Goal: Check status: Check status

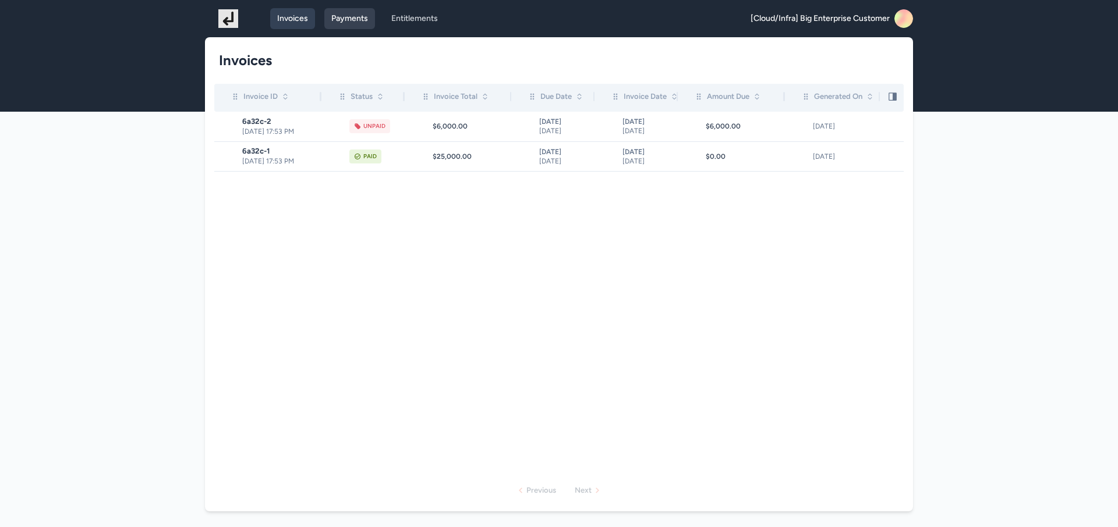
click at [353, 17] on link "Payments" at bounding box center [349, 18] width 51 height 21
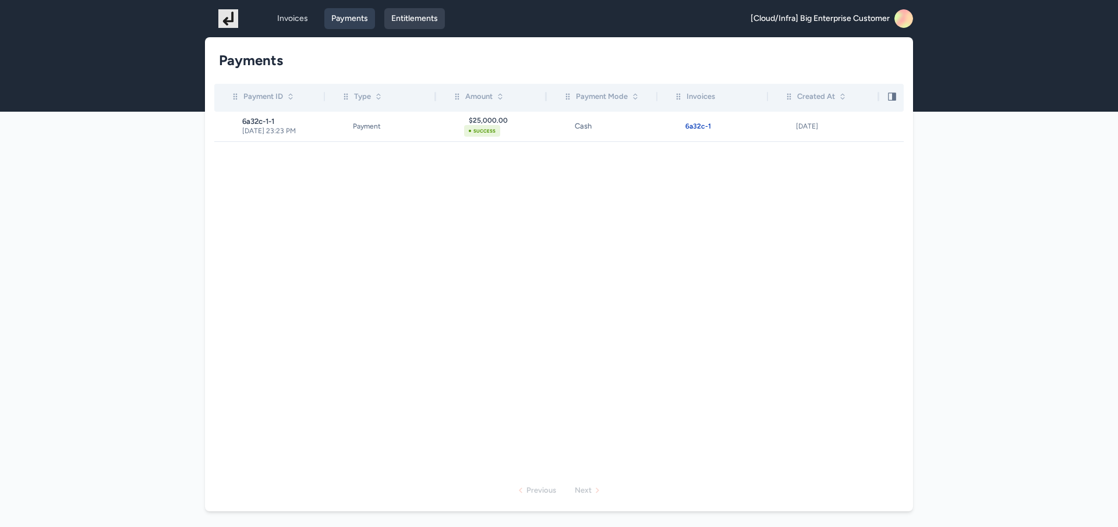
click at [420, 20] on link "Entitlements" at bounding box center [414, 18] width 61 height 21
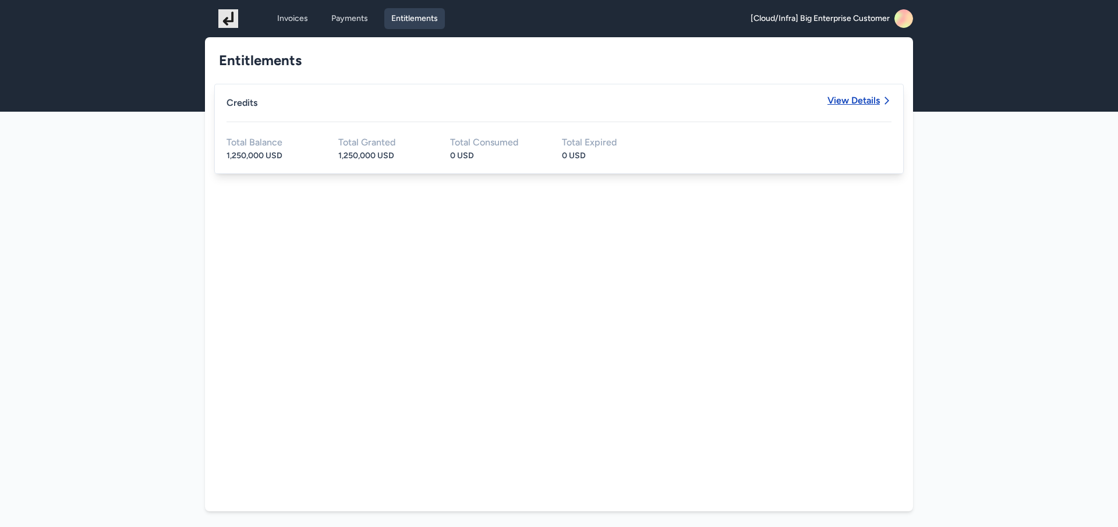
click at [848, 103] on span "View Details" at bounding box center [853, 100] width 52 height 9
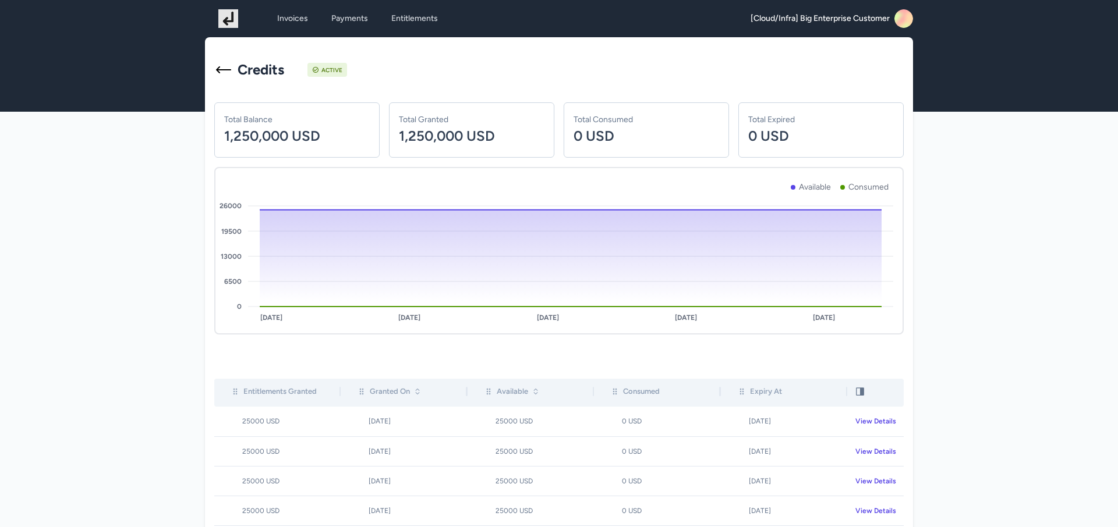
click at [909, 20] on icon at bounding box center [906, 21] width 23 height 23
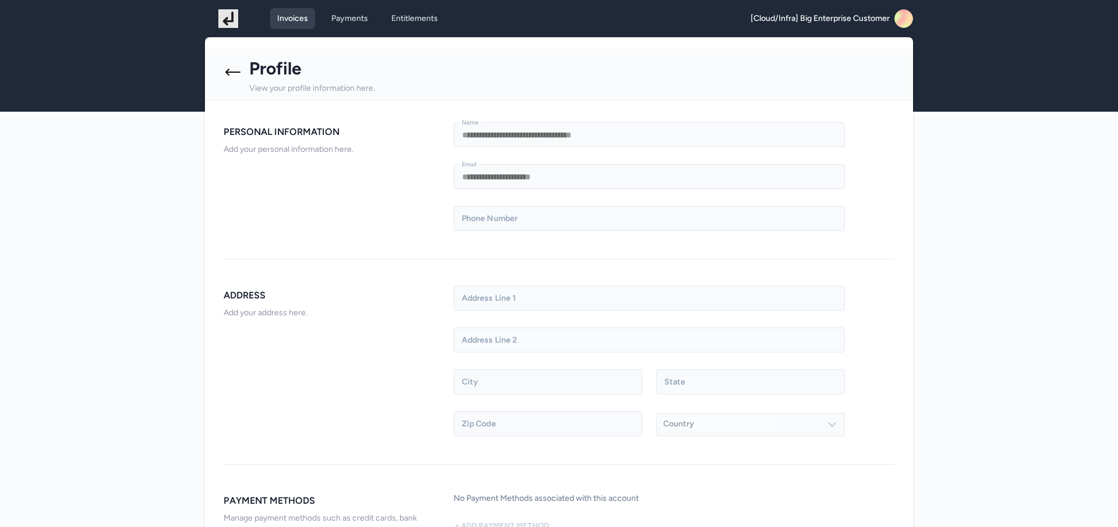
click at [294, 26] on link "Invoices" at bounding box center [292, 18] width 45 height 21
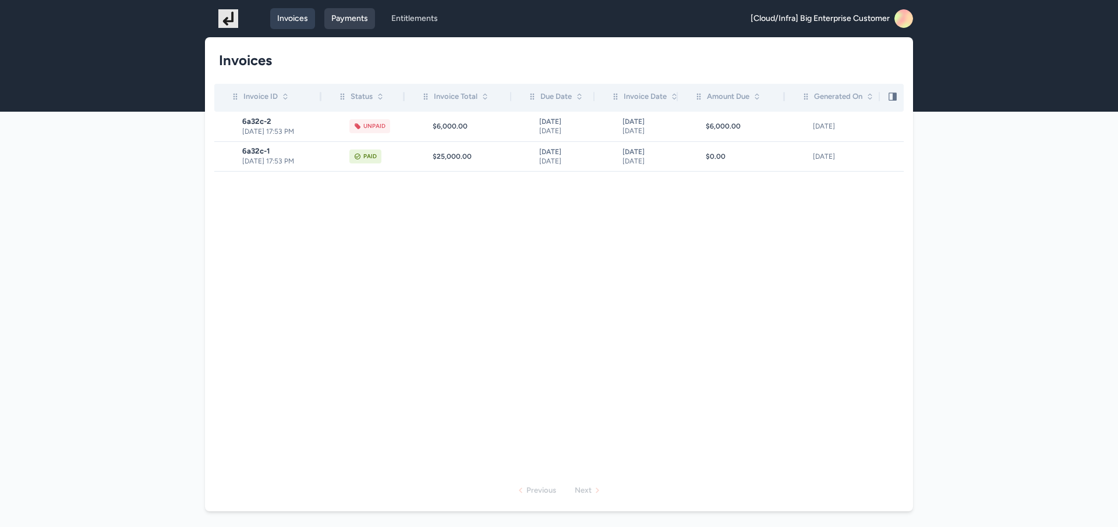
click at [348, 23] on link "Payments" at bounding box center [349, 18] width 51 height 21
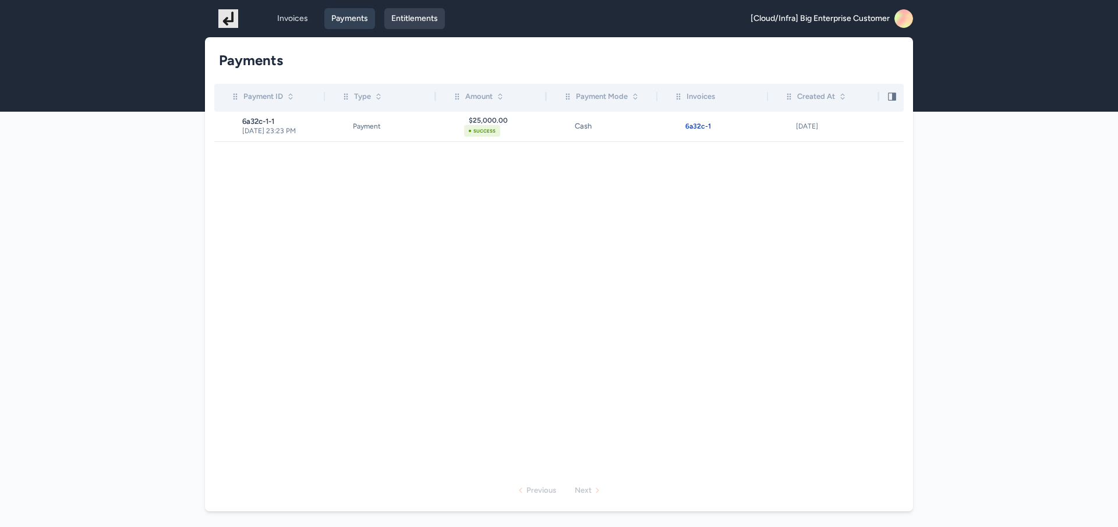
click at [420, 24] on link "Entitlements" at bounding box center [414, 18] width 61 height 21
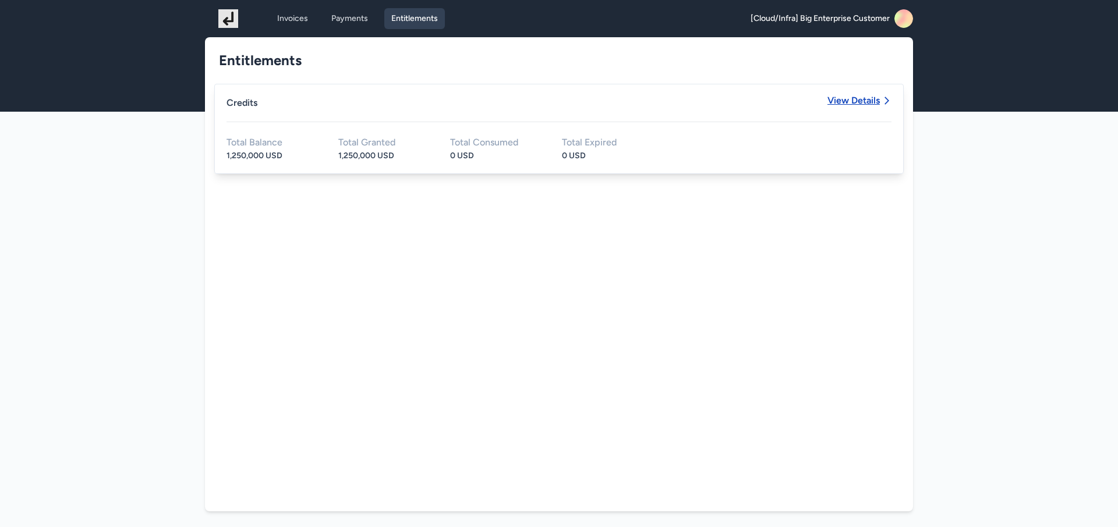
click at [856, 100] on span "View Details" at bounding box center [853, 100] width 52 height 9
